Goal: Check status

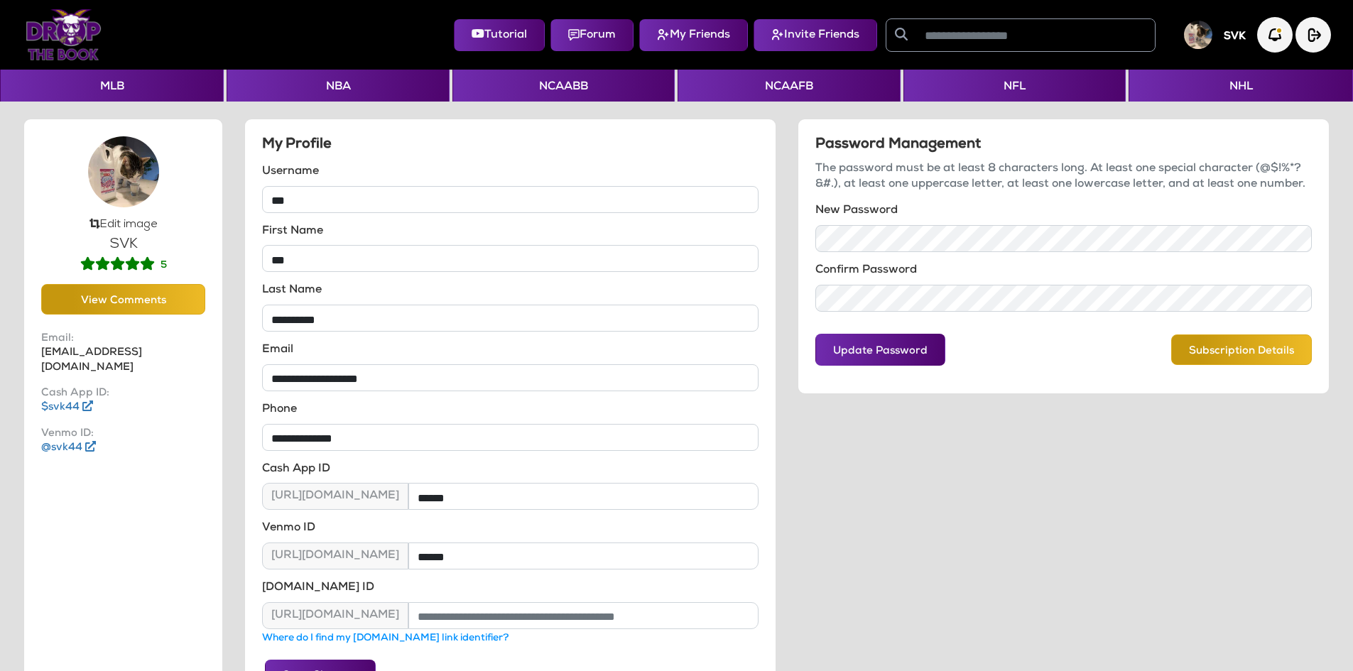
click at [67, 50] on img at bounding box center [64, 34] width 76 height 51
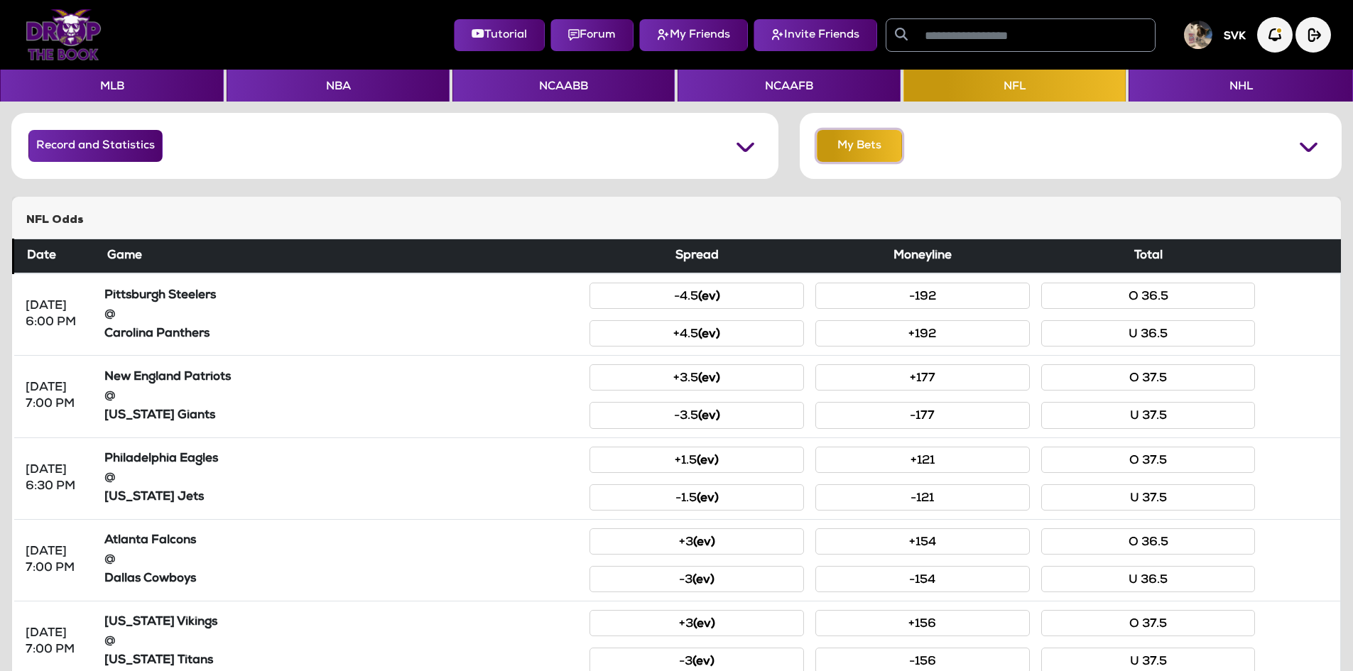
click at [870, 151] on button "My Bets" at bounding box center [859, 146] width 85 height 32
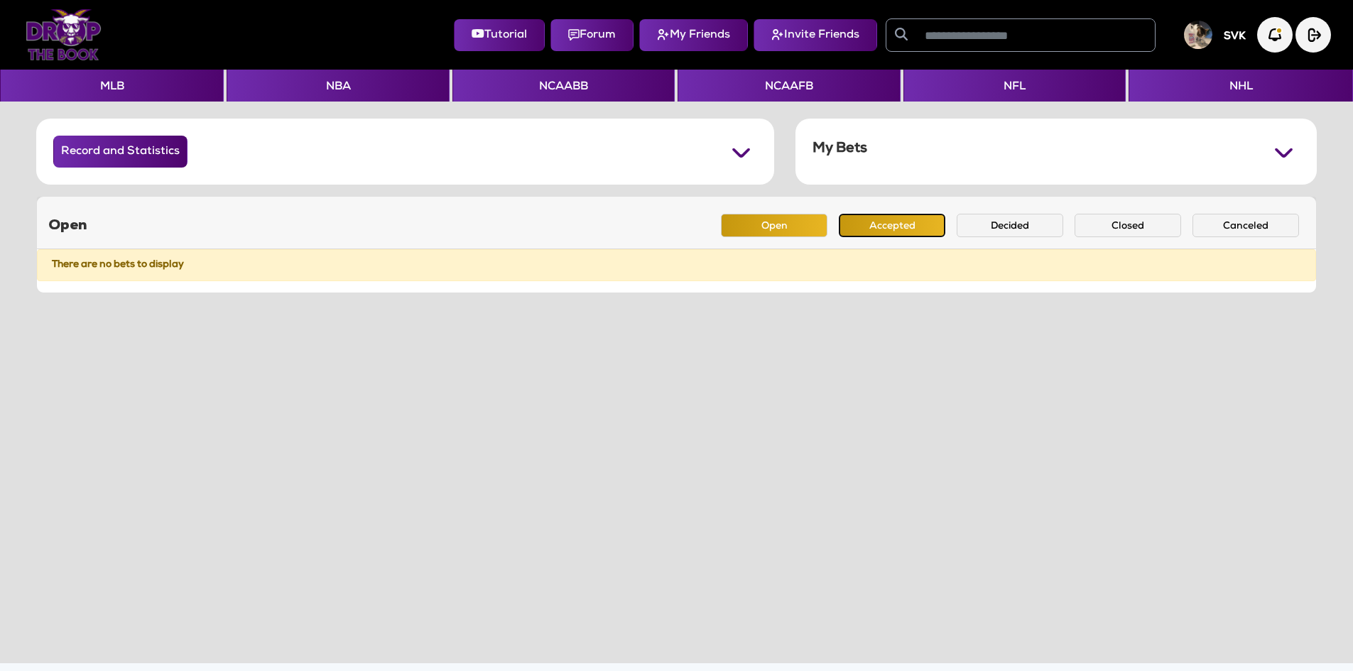
click at [884, 227] on button "Accepted" at bounding box center [892, 225] width 107 height 23
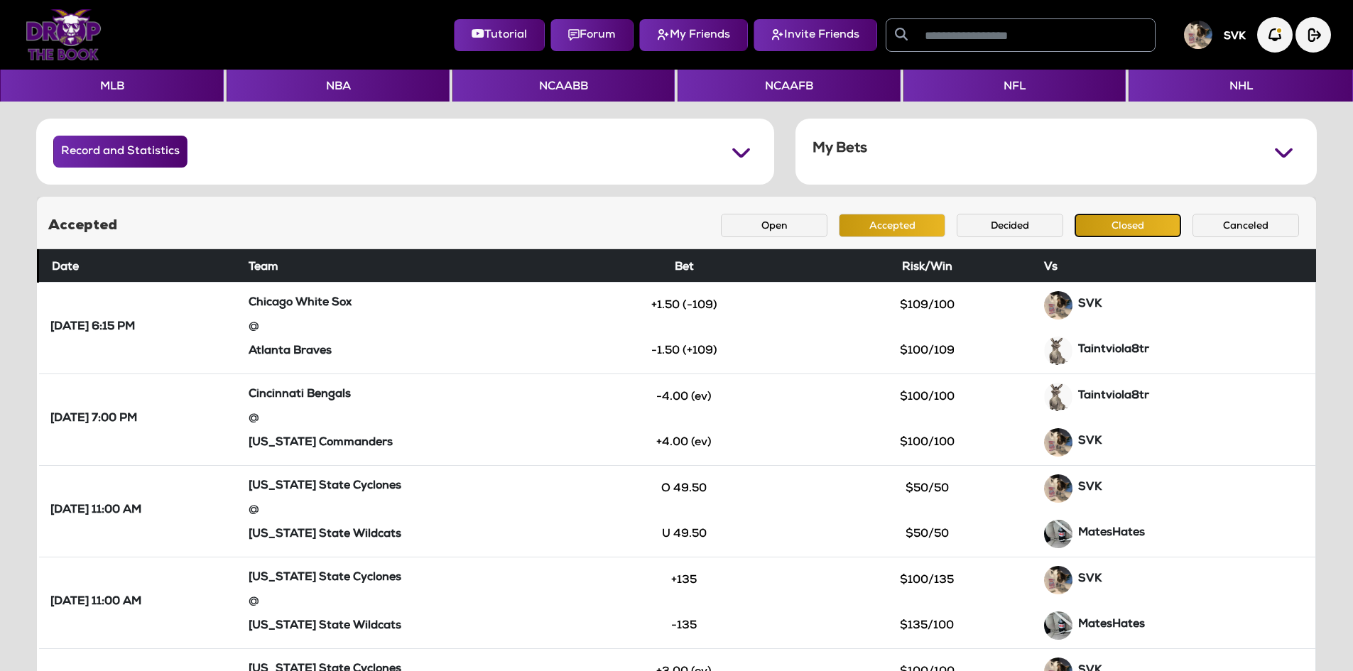
click at [1115, 219] on button "Closed" at bounding box center [1128, 225] width 107 height 23
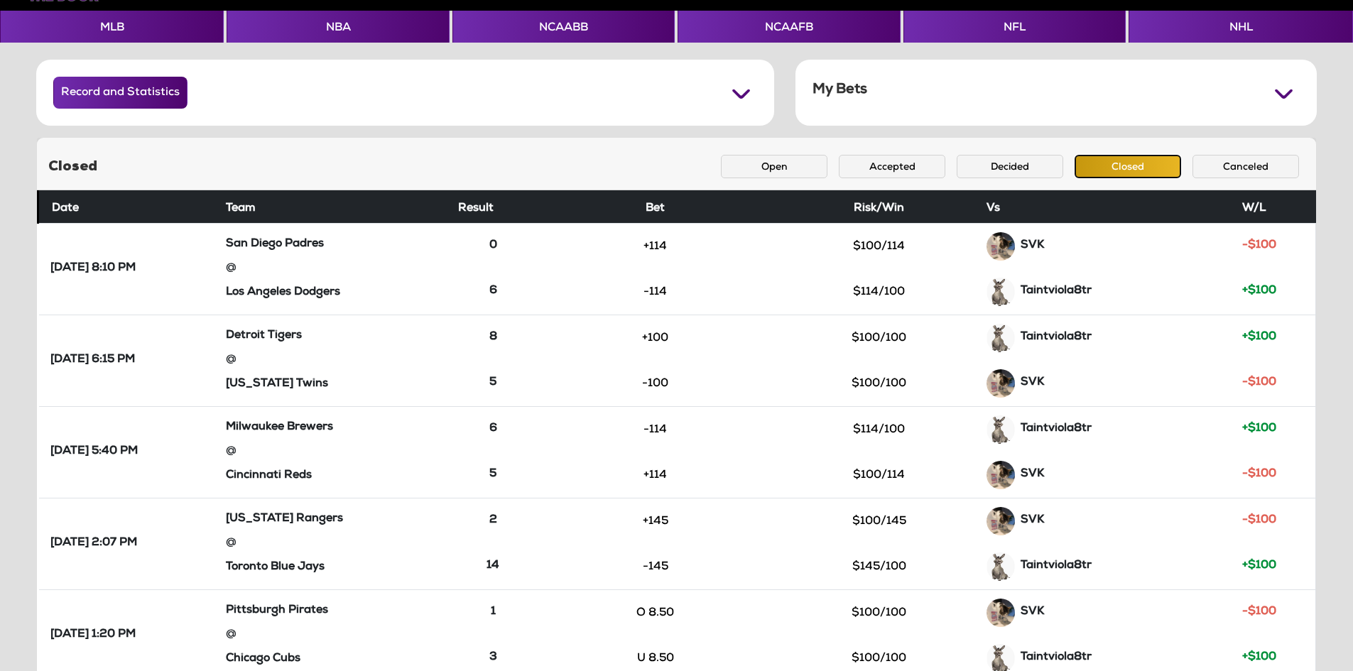
scroll to position [56, 0]
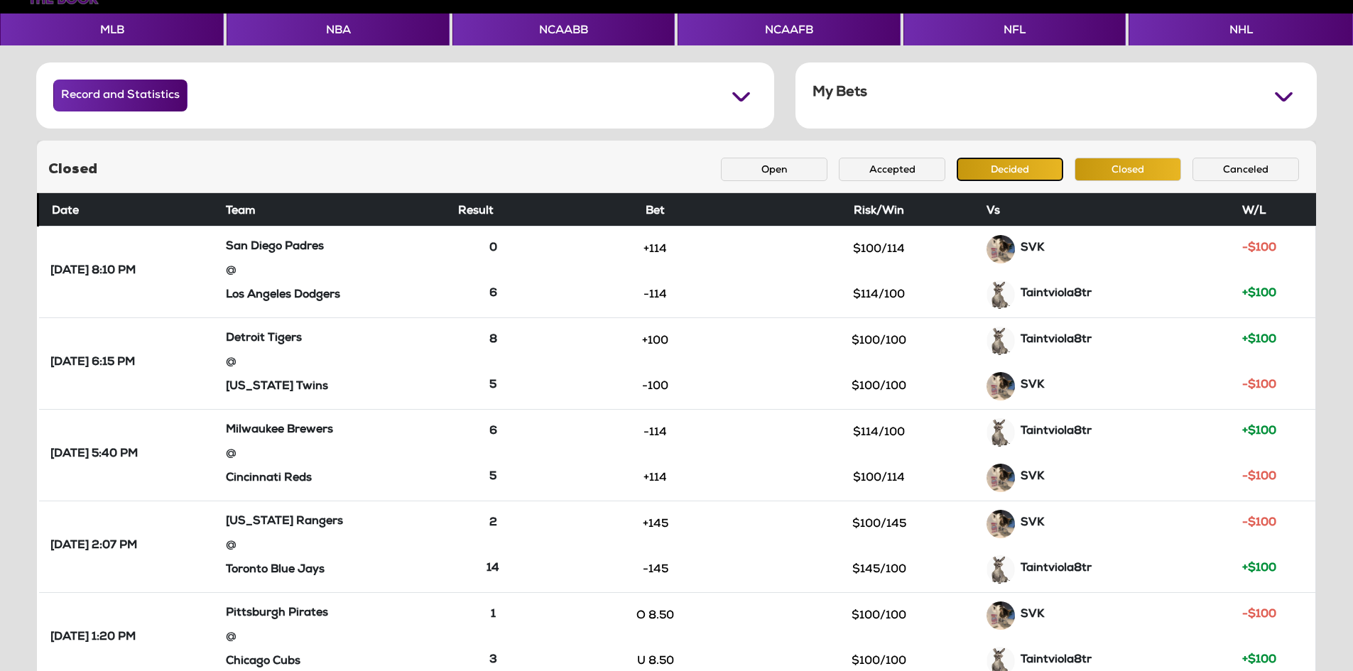
click at [997, 163] on button "Decided" at bounding box center [1010, 169] width 107 height 23
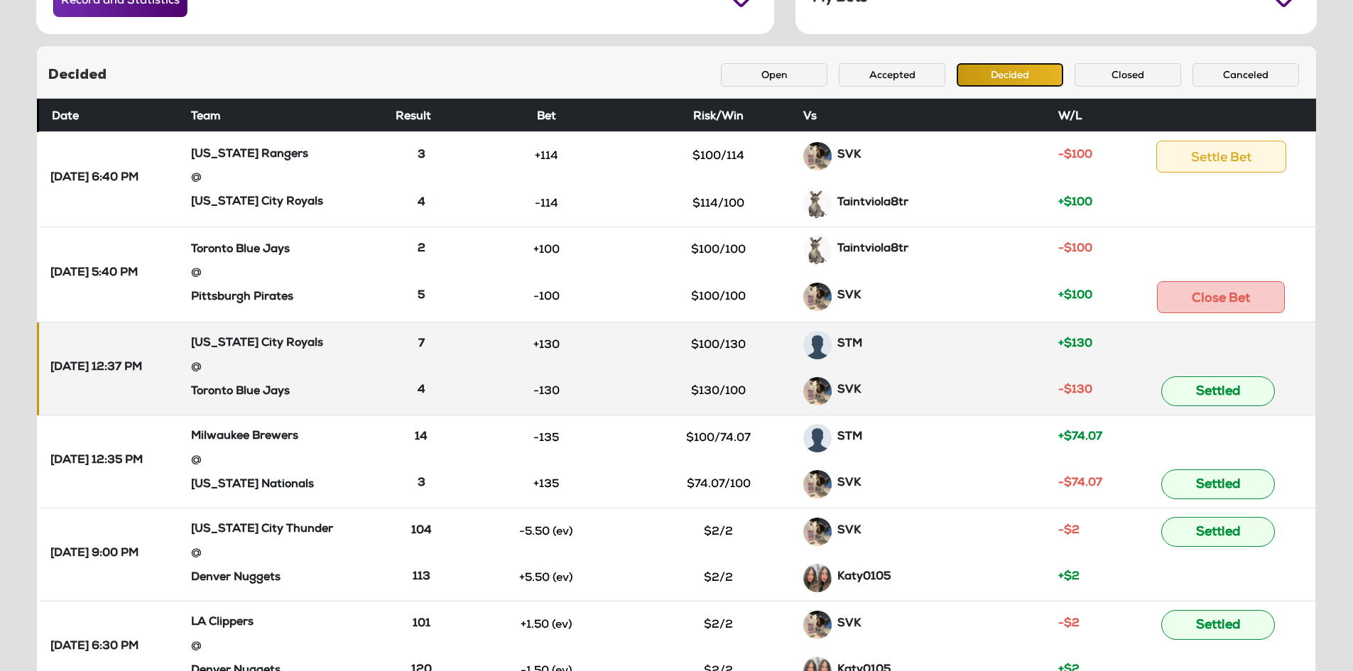
scroll to position [80, 0]
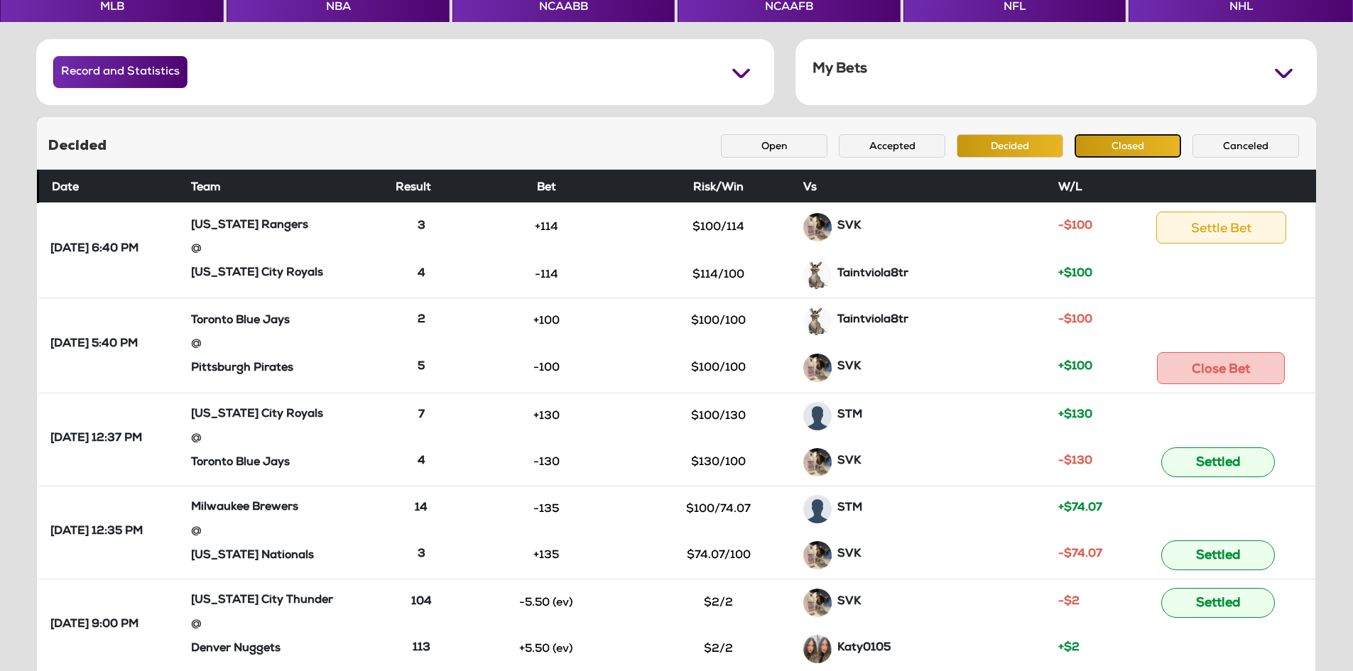
click at [1102, 143] on button "Closed" at bounding box center [1128, 145] width 107 height 23
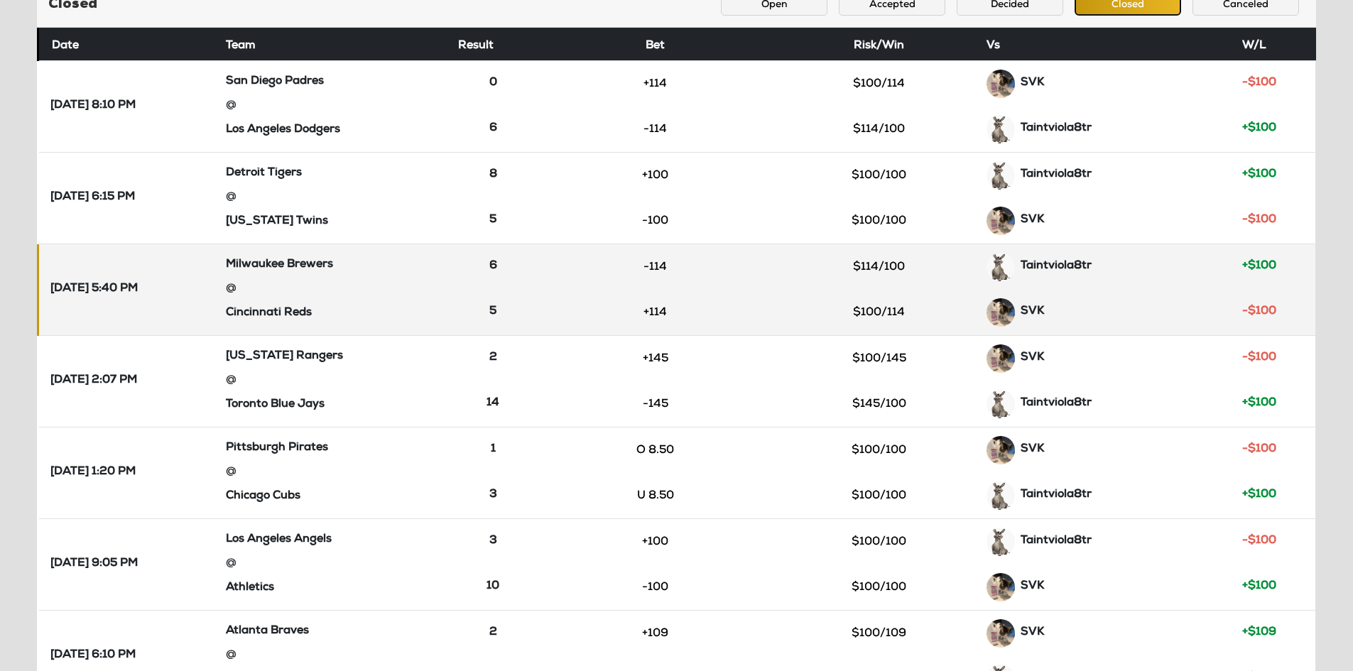
scroll to position [9, 0]
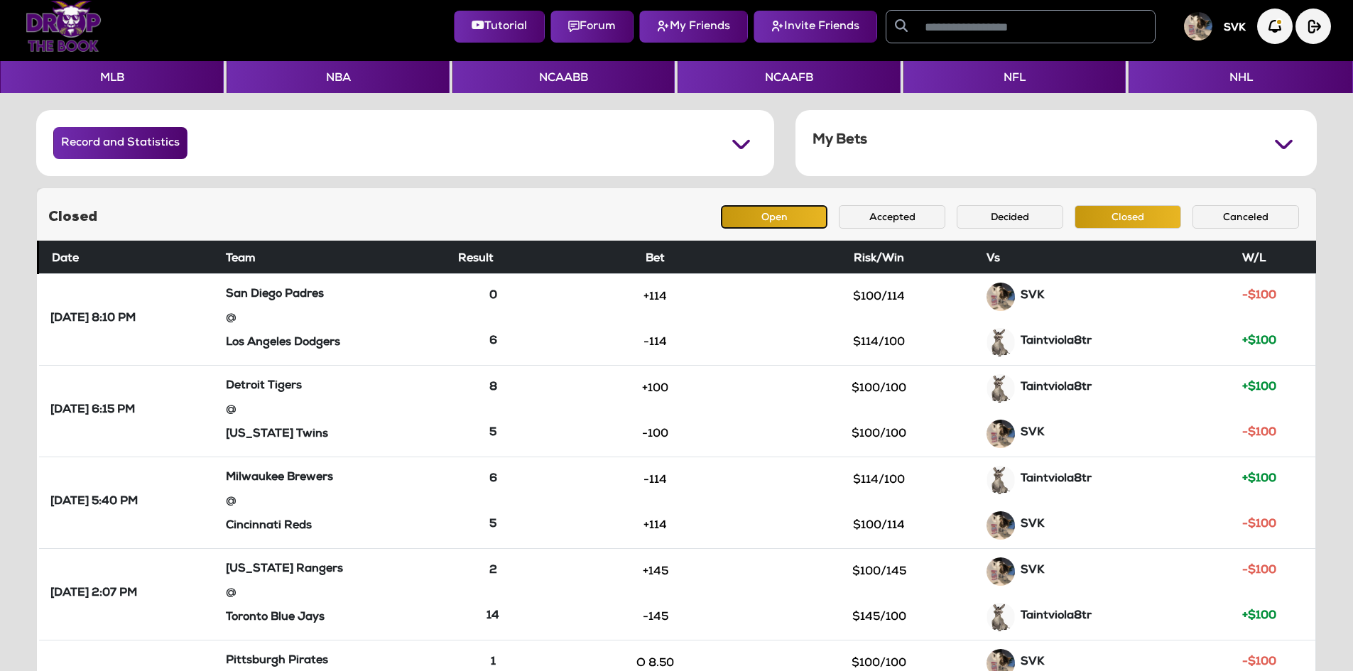
click at [807, 225] on button "Open" at bounding box center [774, 216] width 107 height 23
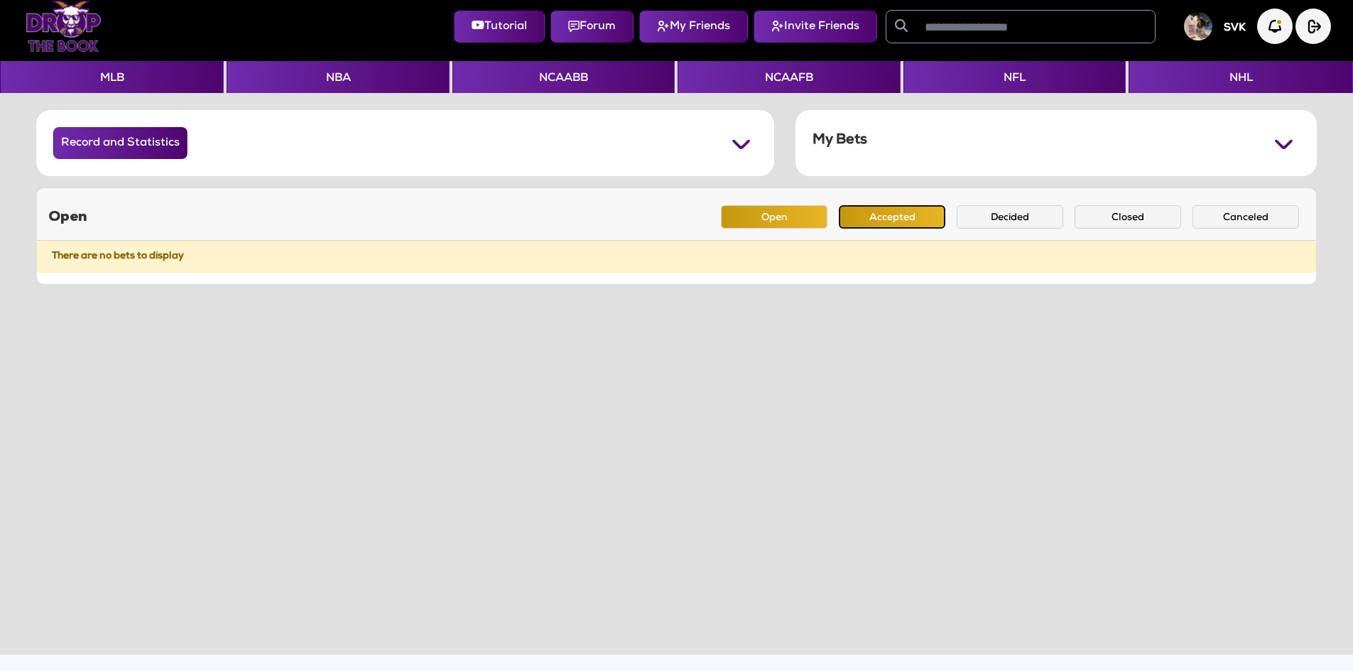
click at [875, 212] on button "Accepted" at bounding box center [892, 216] width 107 height 23
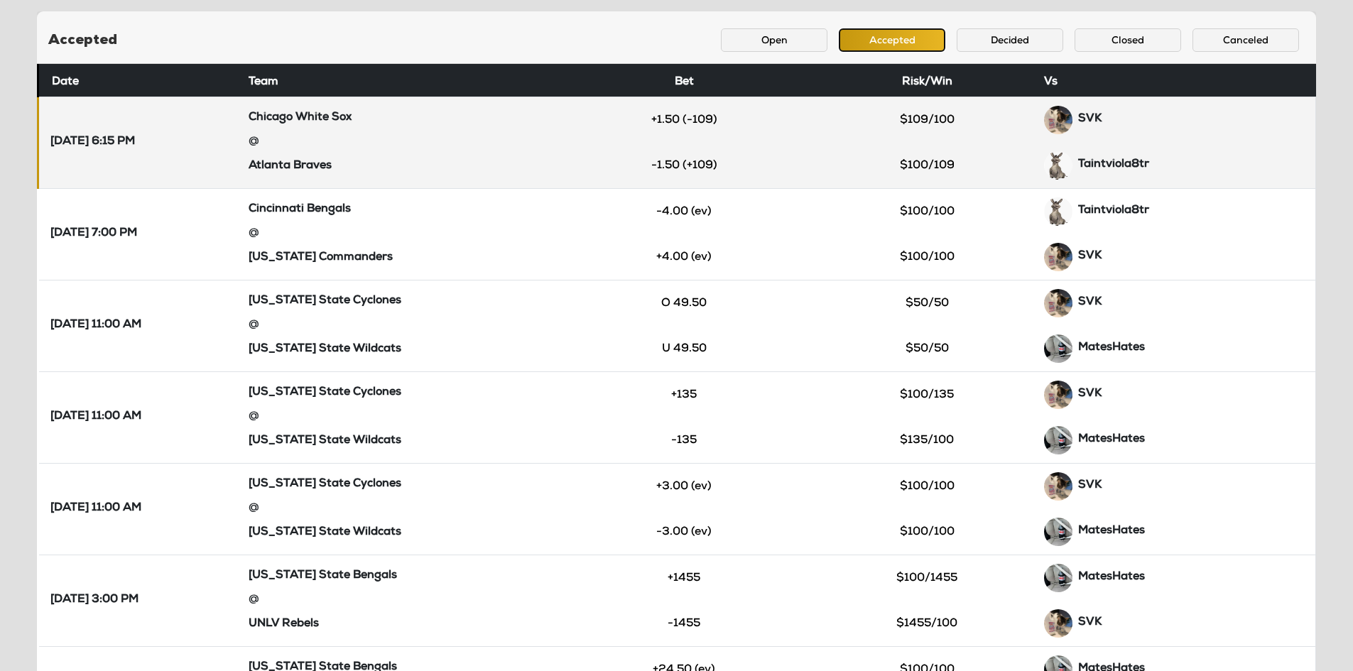
scroll to position [151, 0]
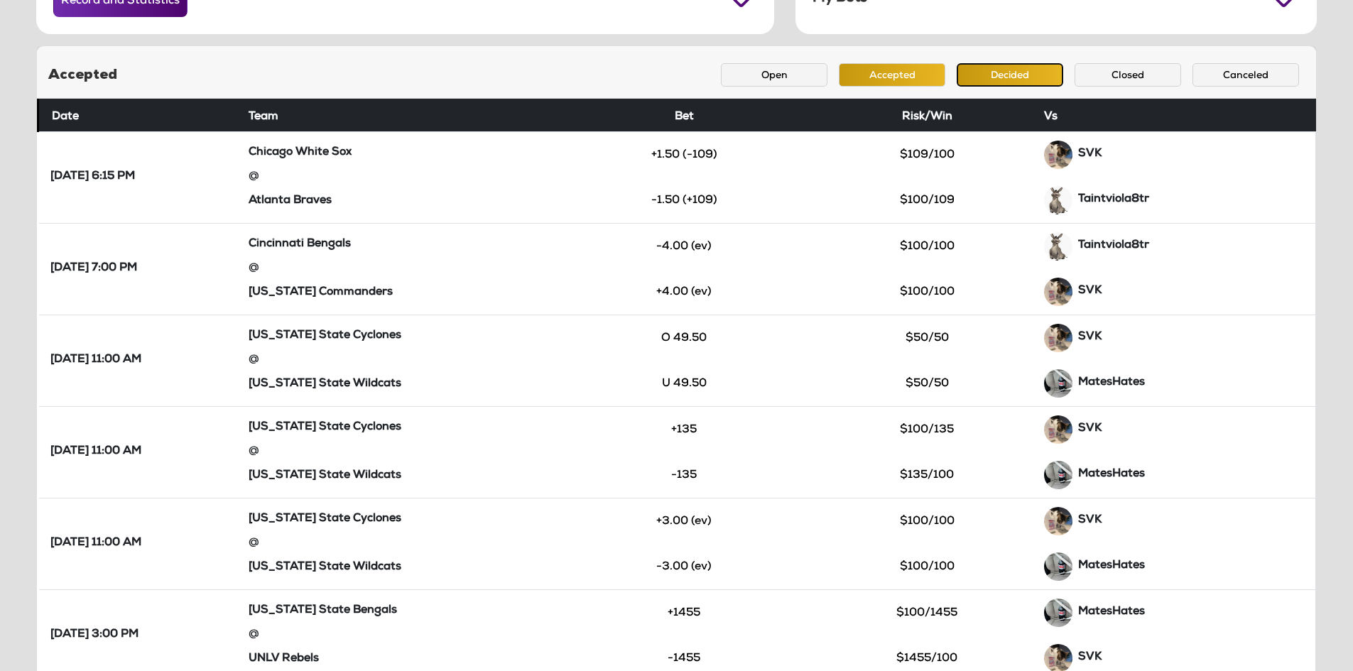
click at [982, 76] on button "Decided" at bounding box center [1010, 74] width 107 height 23
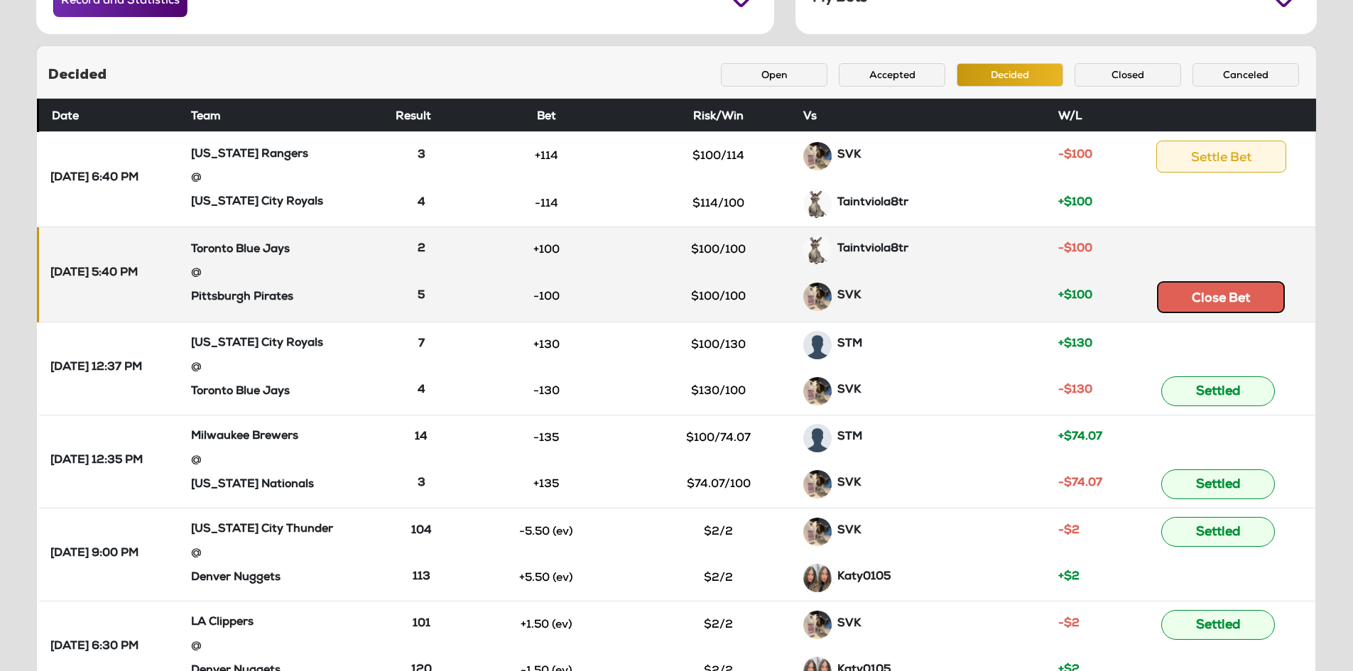
click at [1207, 291] on button "Close Bet" at bounding box center [1221, 297] width 128 height 32
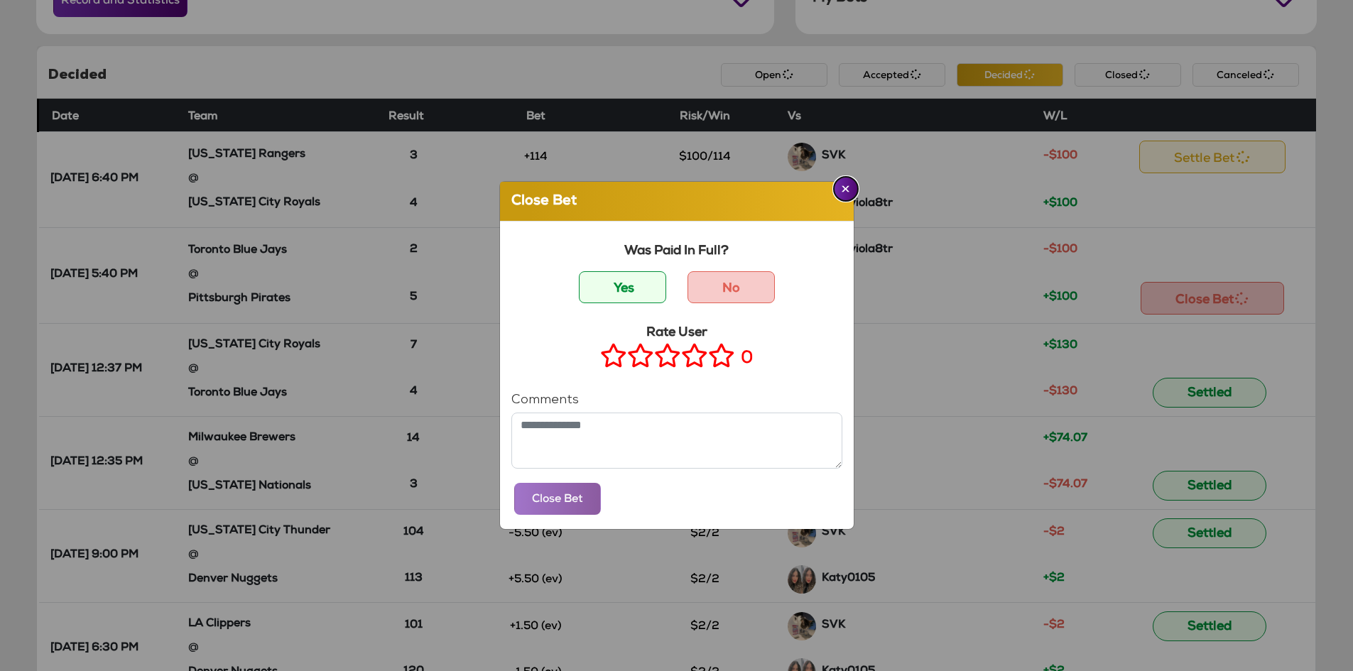
click at [834, 188] on button "Close" at bounding box center [846, 189] width 24 height 24
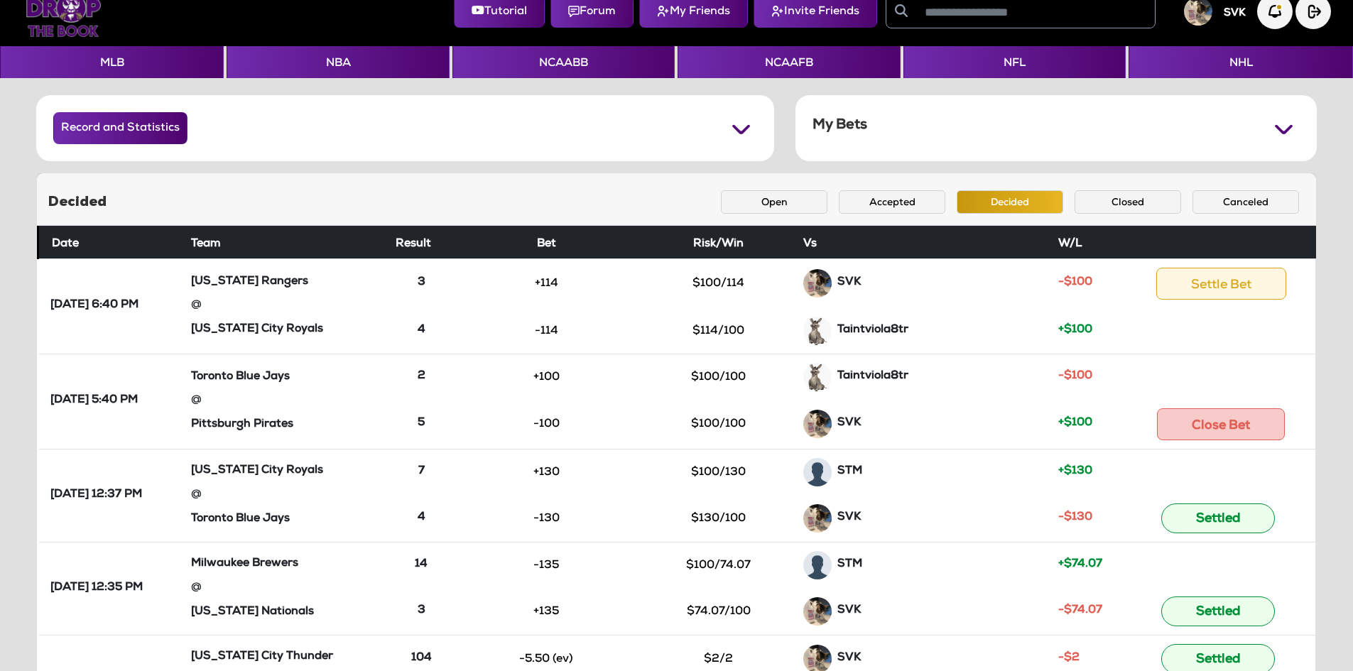
scroll to position [0, 0]
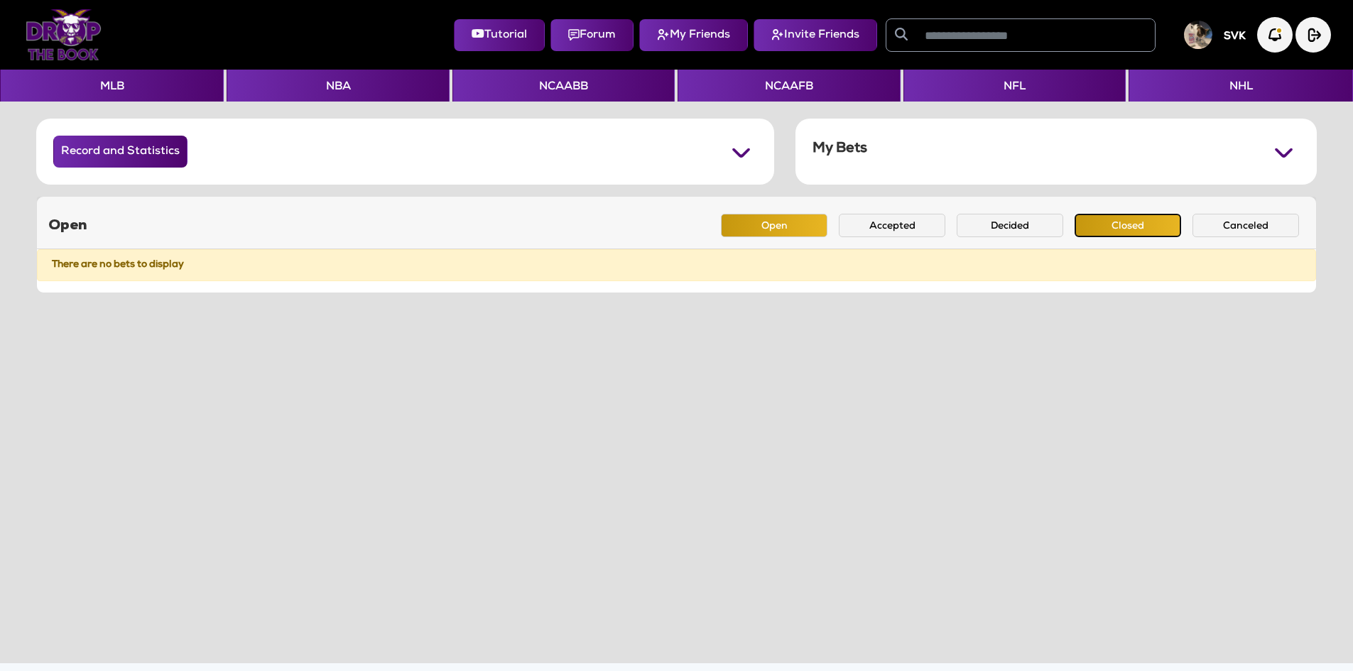
click at [1137, 226] on button "Closed" at bounding box center [1128, 225] width 107 height 23
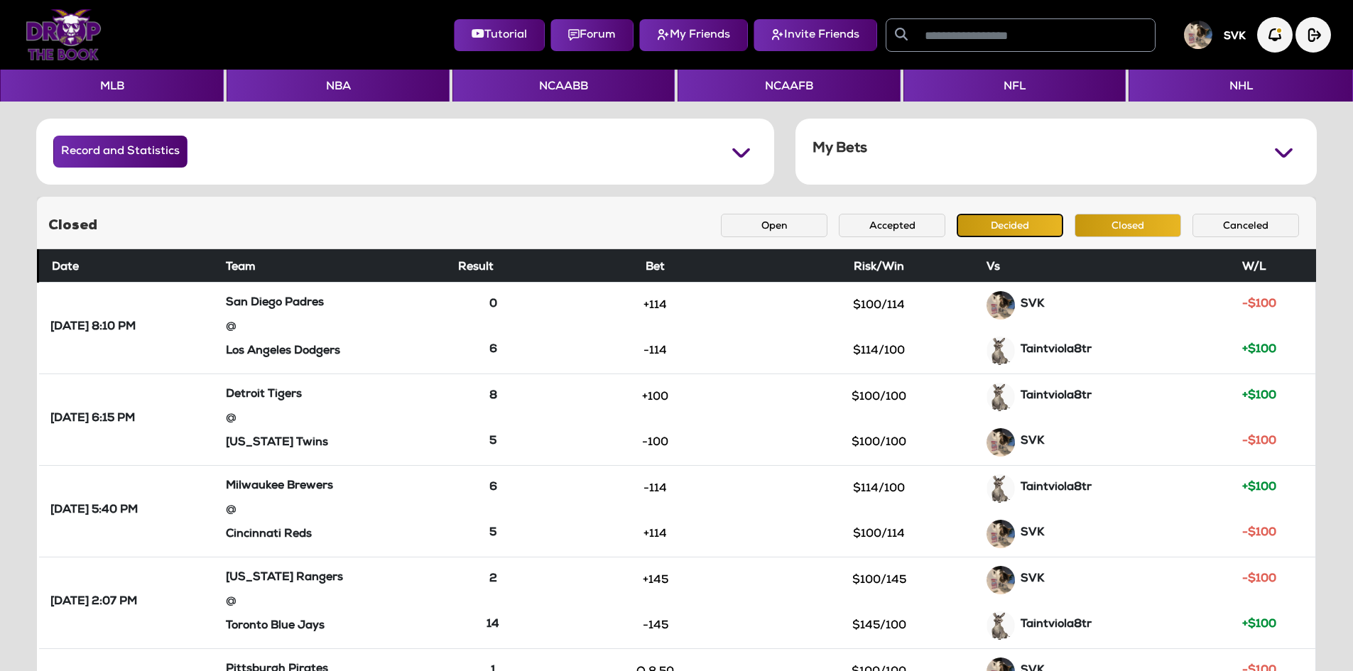
click at [1012, 231] on button "Decided" at bounding box center [1010, 225] width 107 height 23
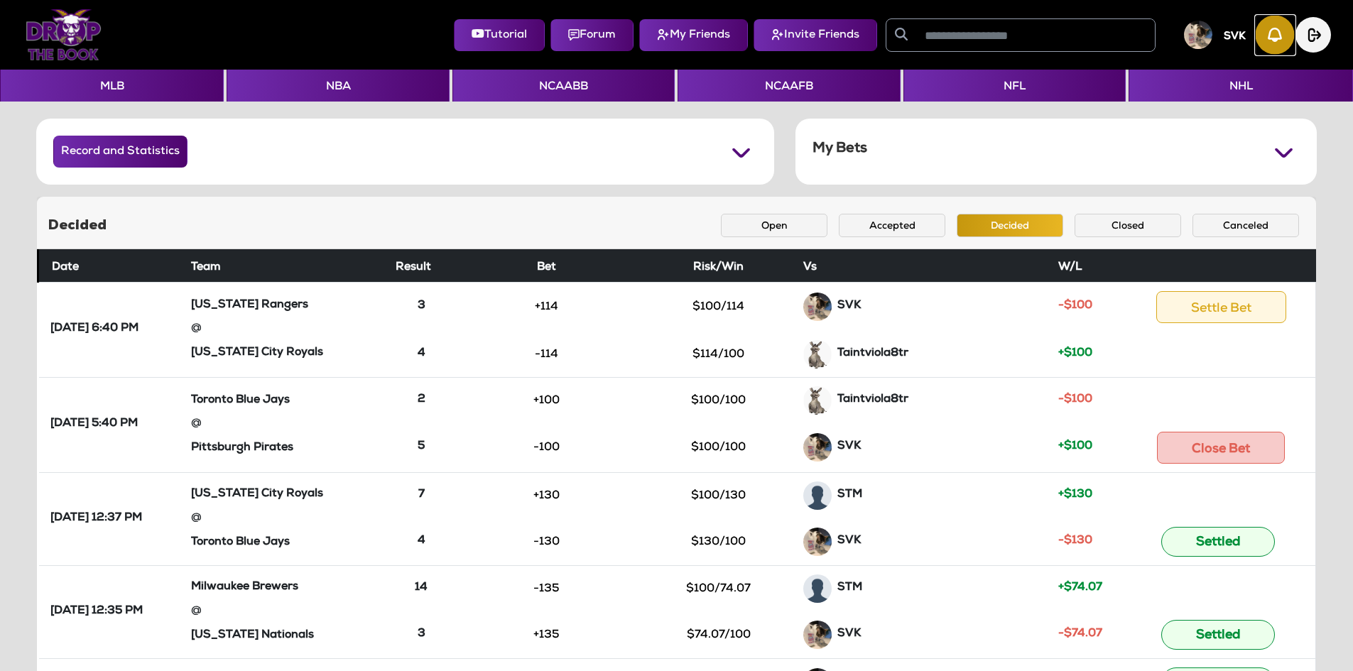
click at [1272, 36] on img "button" at bounding box center [1275, 35] width 39 height 39
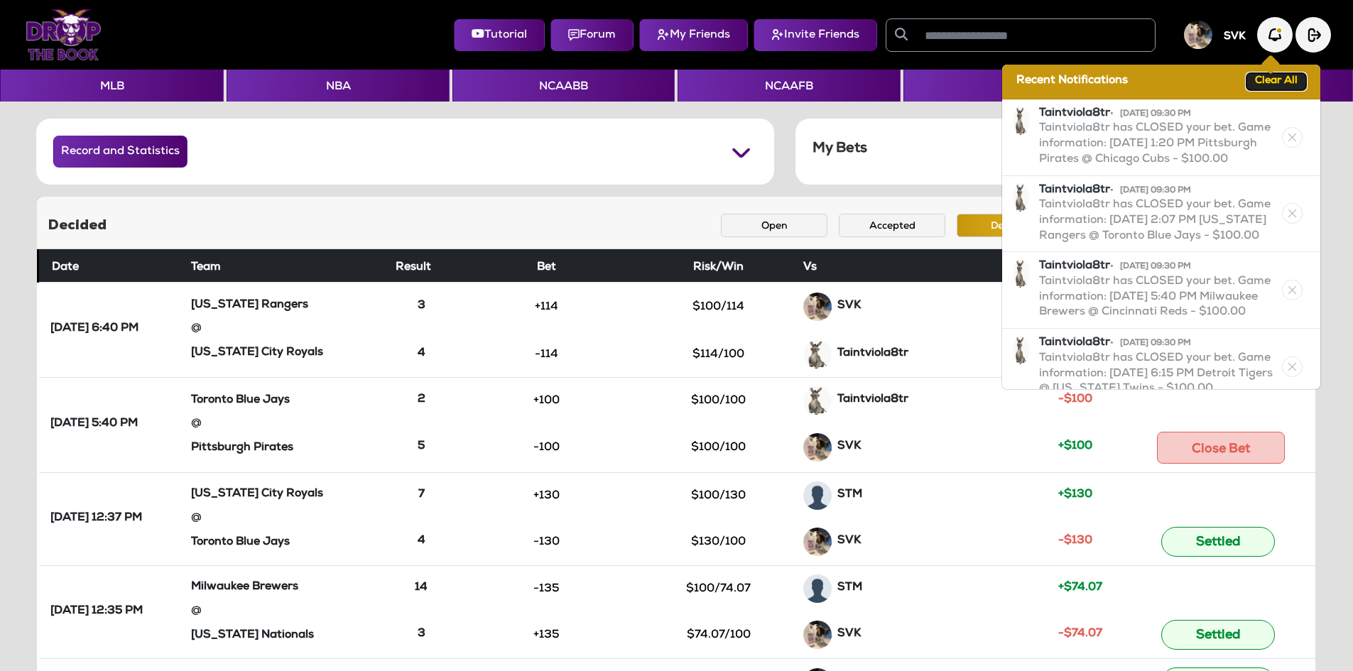
click at [1277, 82] on button "Clear All" at bounding box center [1277, 81] width 60 height 17
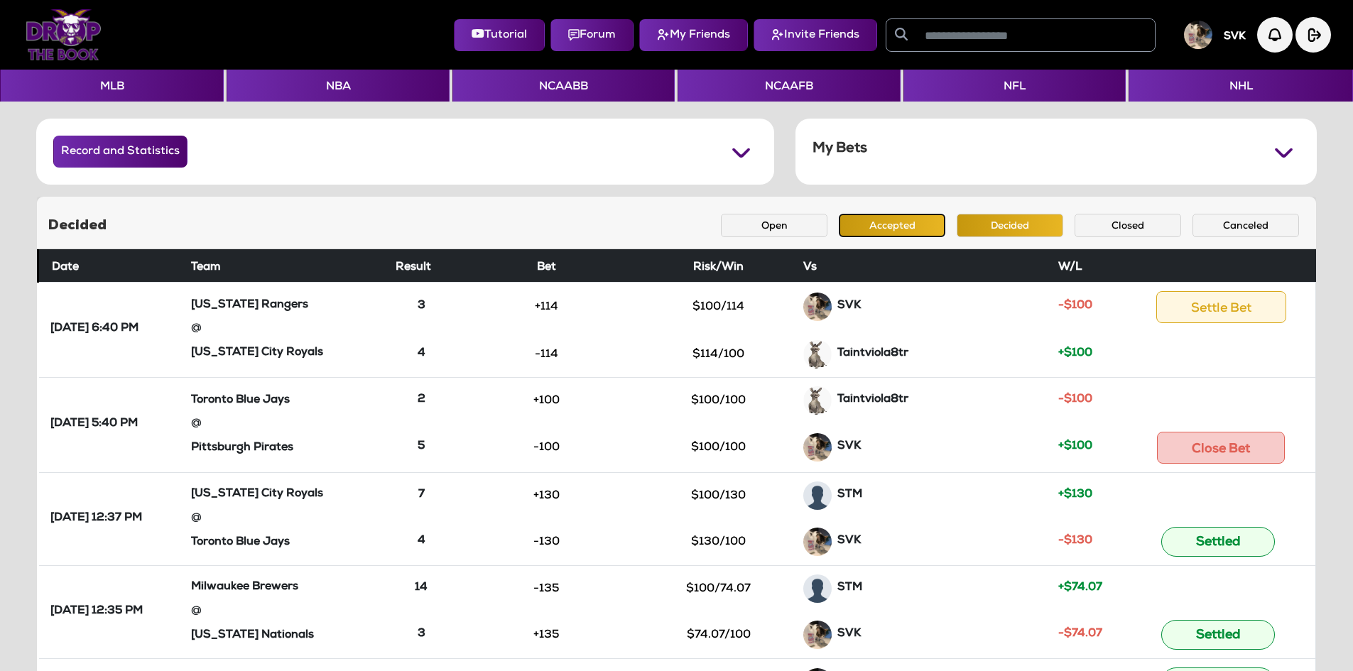
click at [913, 221] on button "Accepted" at bounding box center [892, 225] width 107 height 23
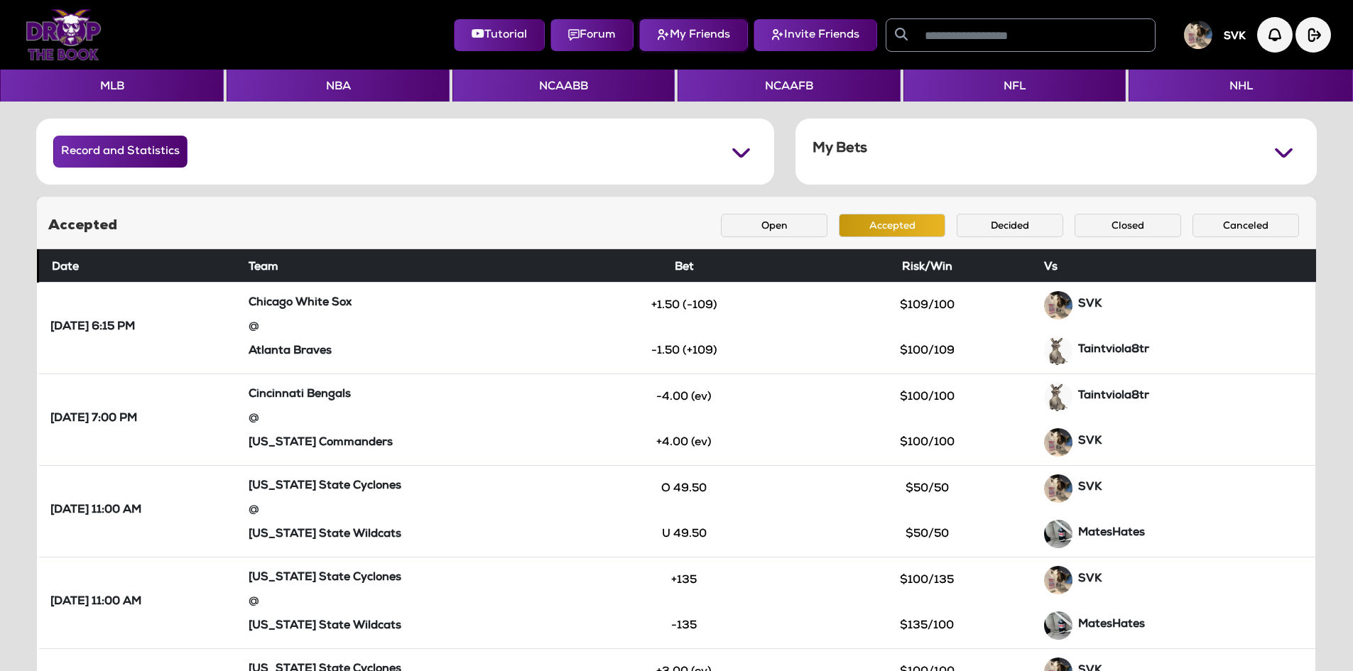
click at [671, 39] on button "My Friends" at bounding box center [693, 35] width 109 height 32
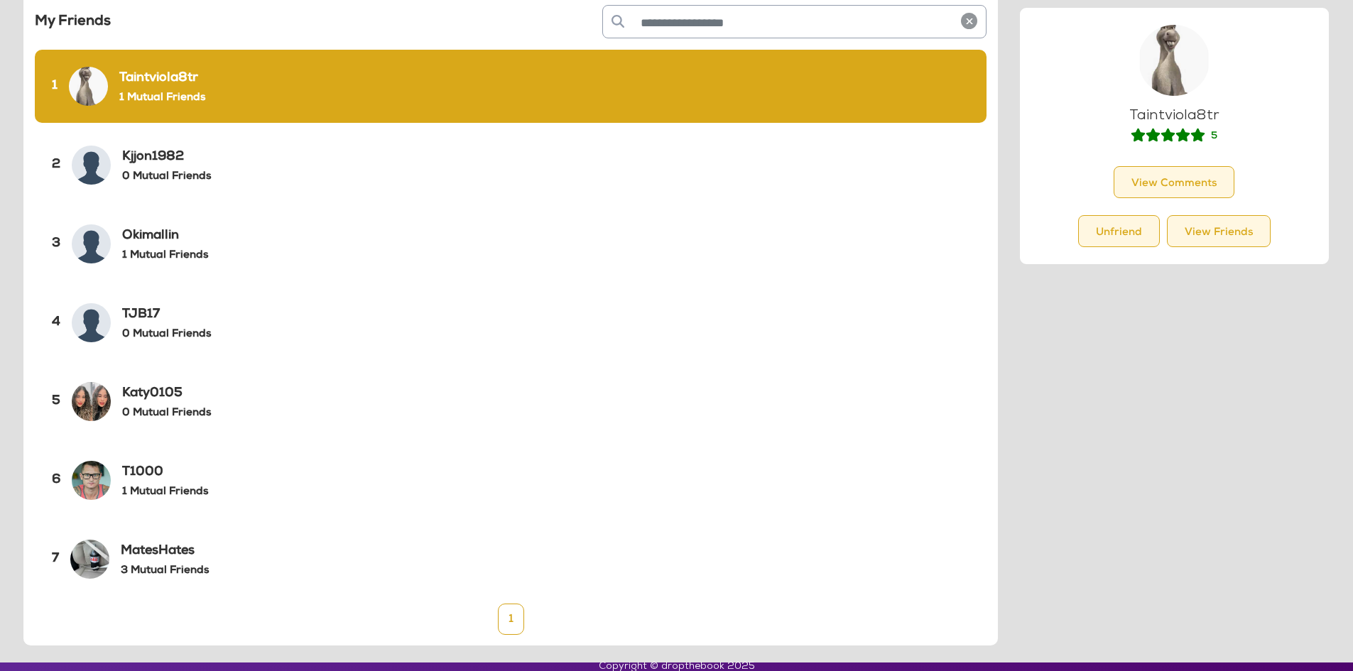
scroll to position [71, 0]
